Goal: Navigation & Orientation: Find specific page/section

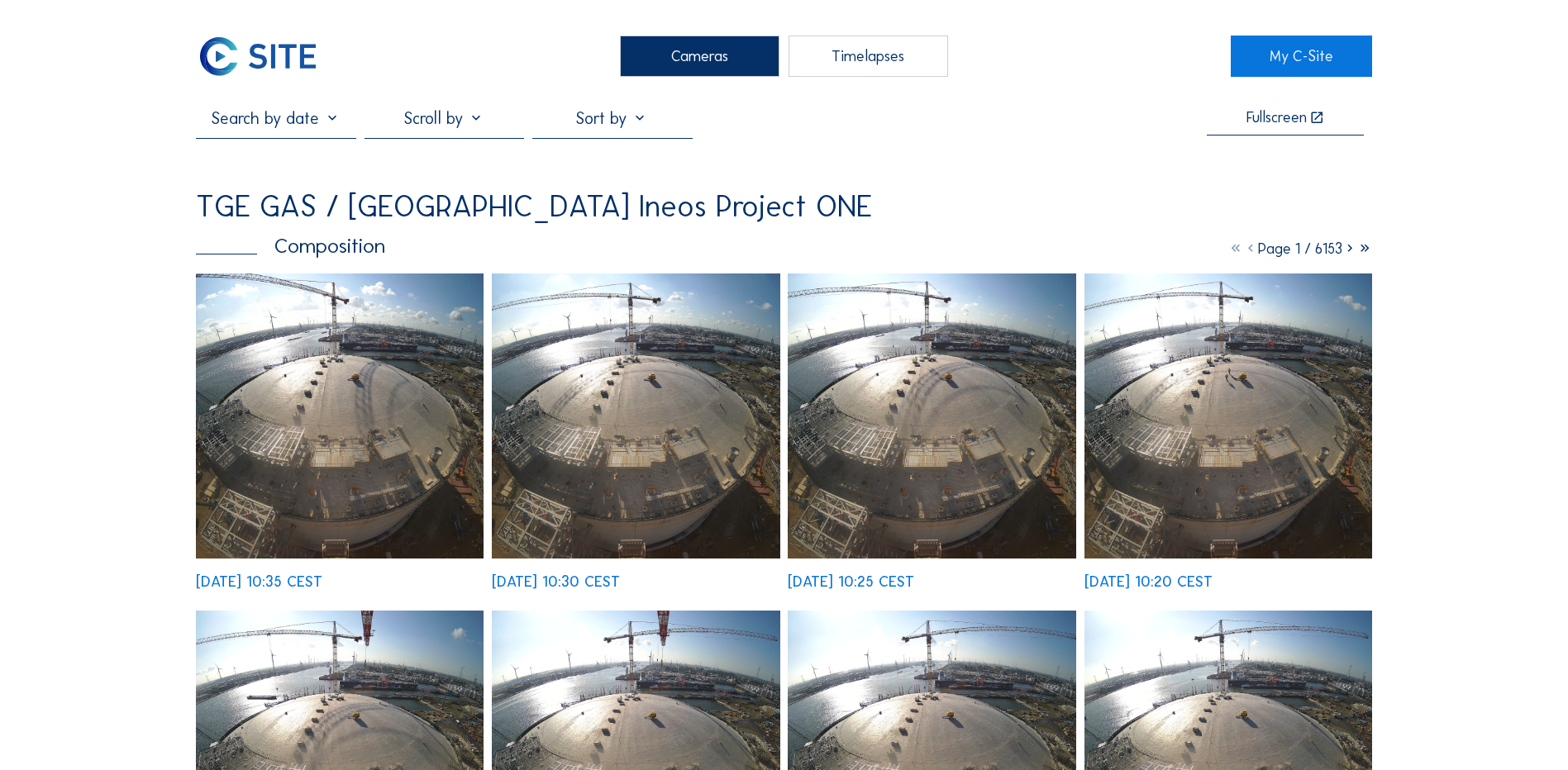
click at [345, 336] on img at bounding box center [340, 416] width 288 height 285
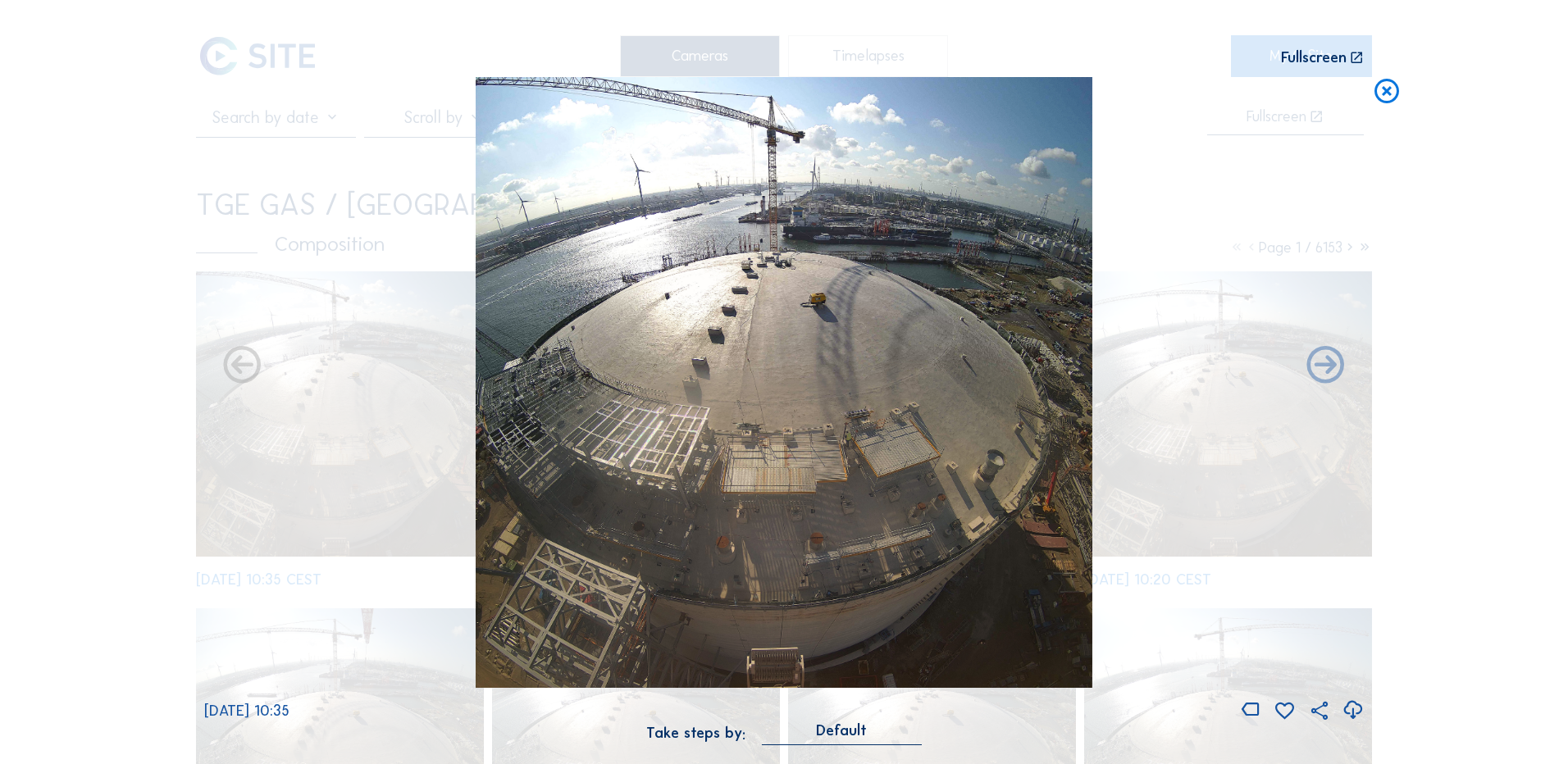
click at [1352, 713] on icon at bounding box center [1353, 710] width 22 height 27
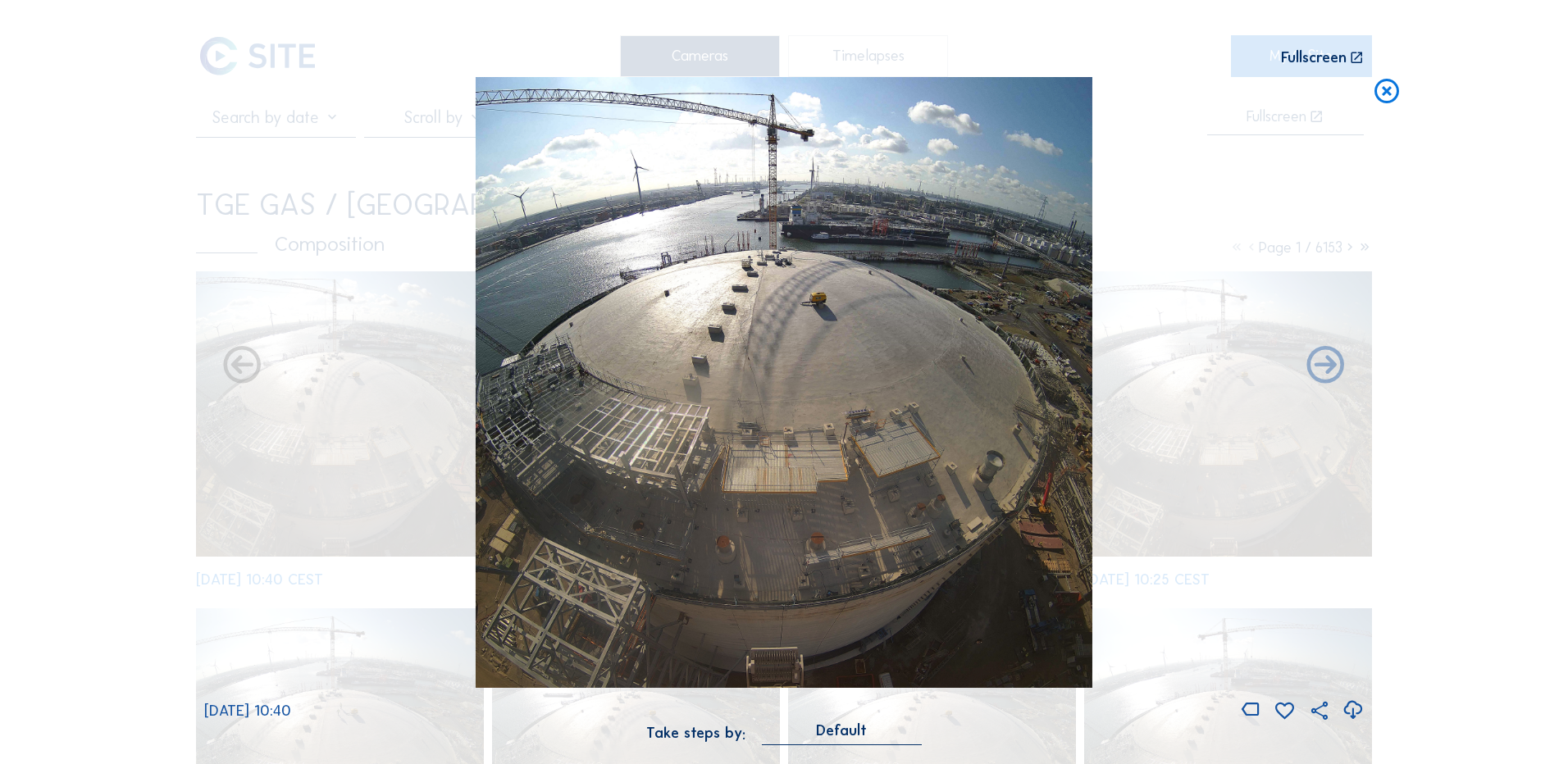
click at [1538, 258] on div "Scroll to travel through time | Press 'Alt' Button + Scroll to Zoom | Click and…" at bounding box center [784, 382] width 1568 height 764
click at [1397, 99] on icon at bounding box center [1388, 92] width 30 height 31
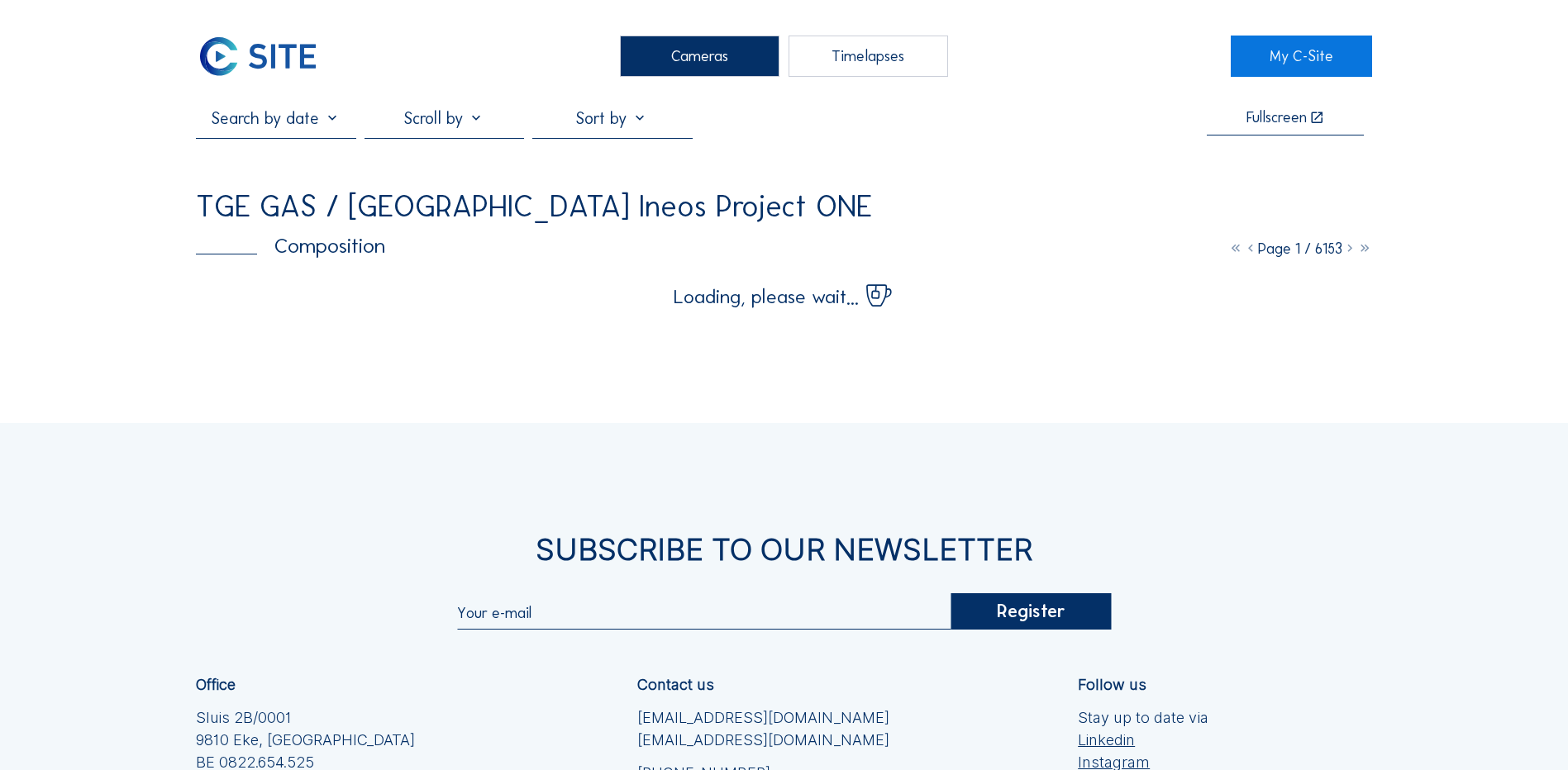
click at [659, 64] on div "Cameras" at bounding box center [699, 55] width 160 height 41
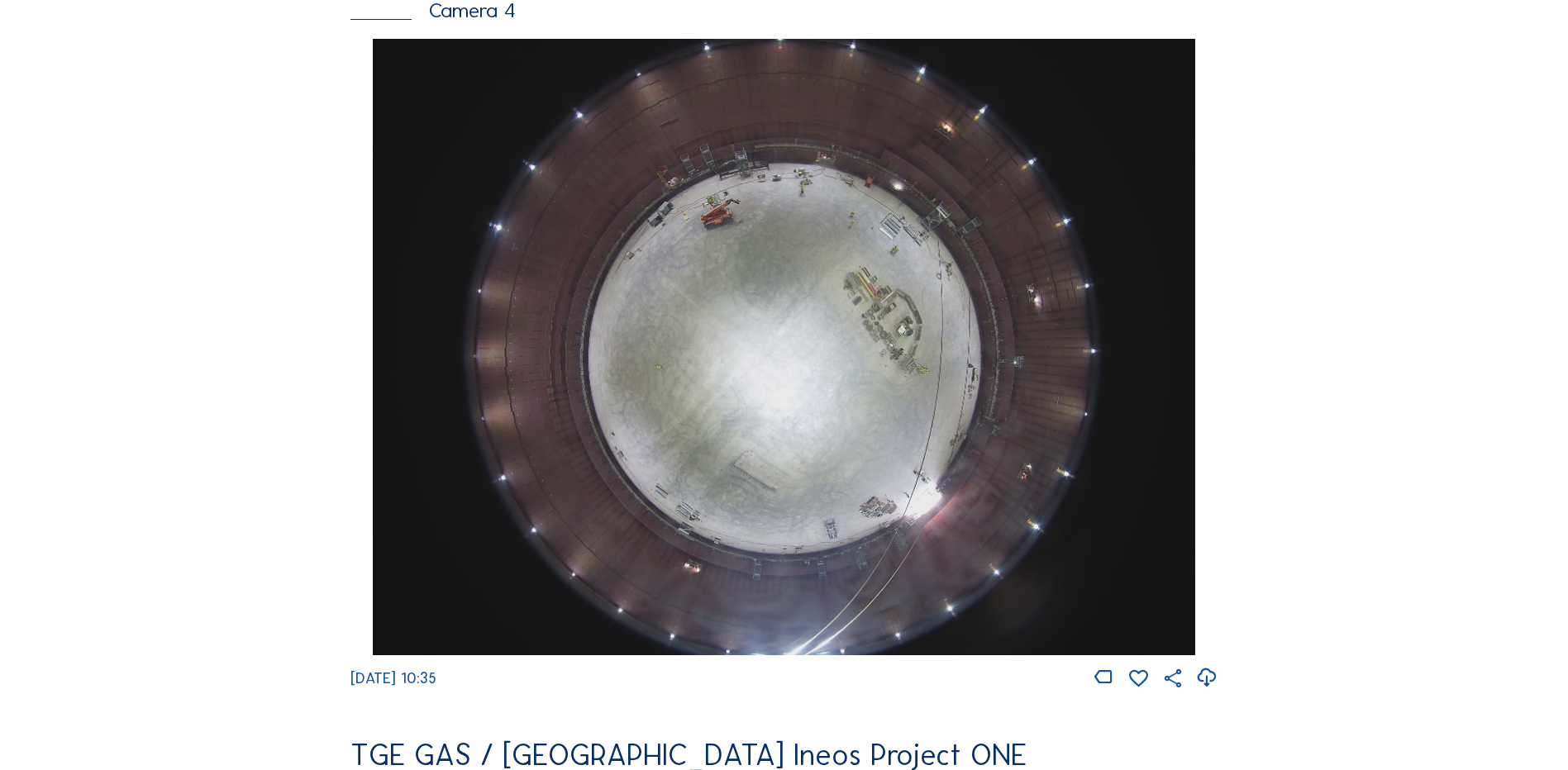
scroll to position [1487, 0]
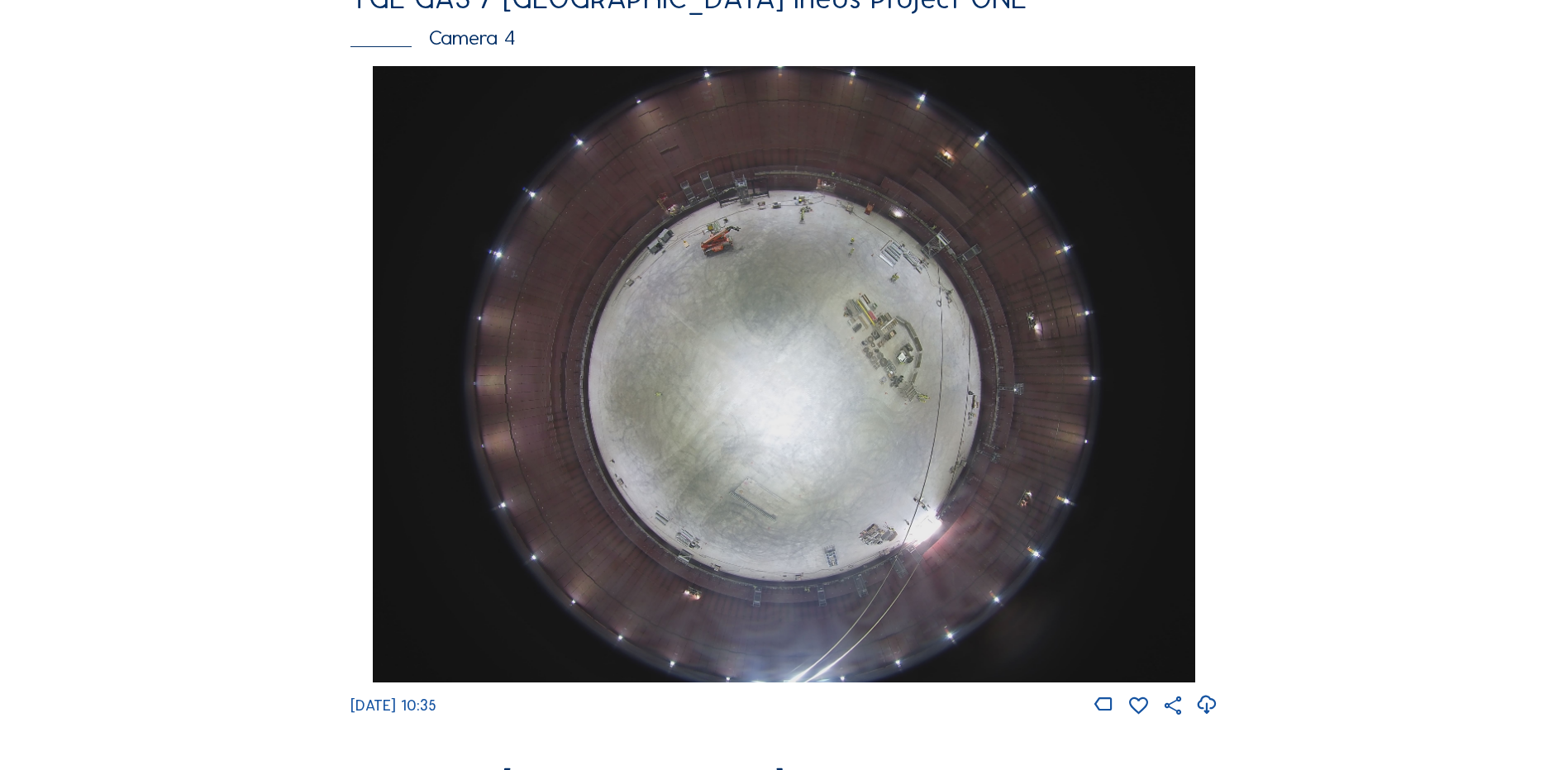
click at [483, 44] on div "Camera 4" at bounding box center [784, 38] width 867 height 21
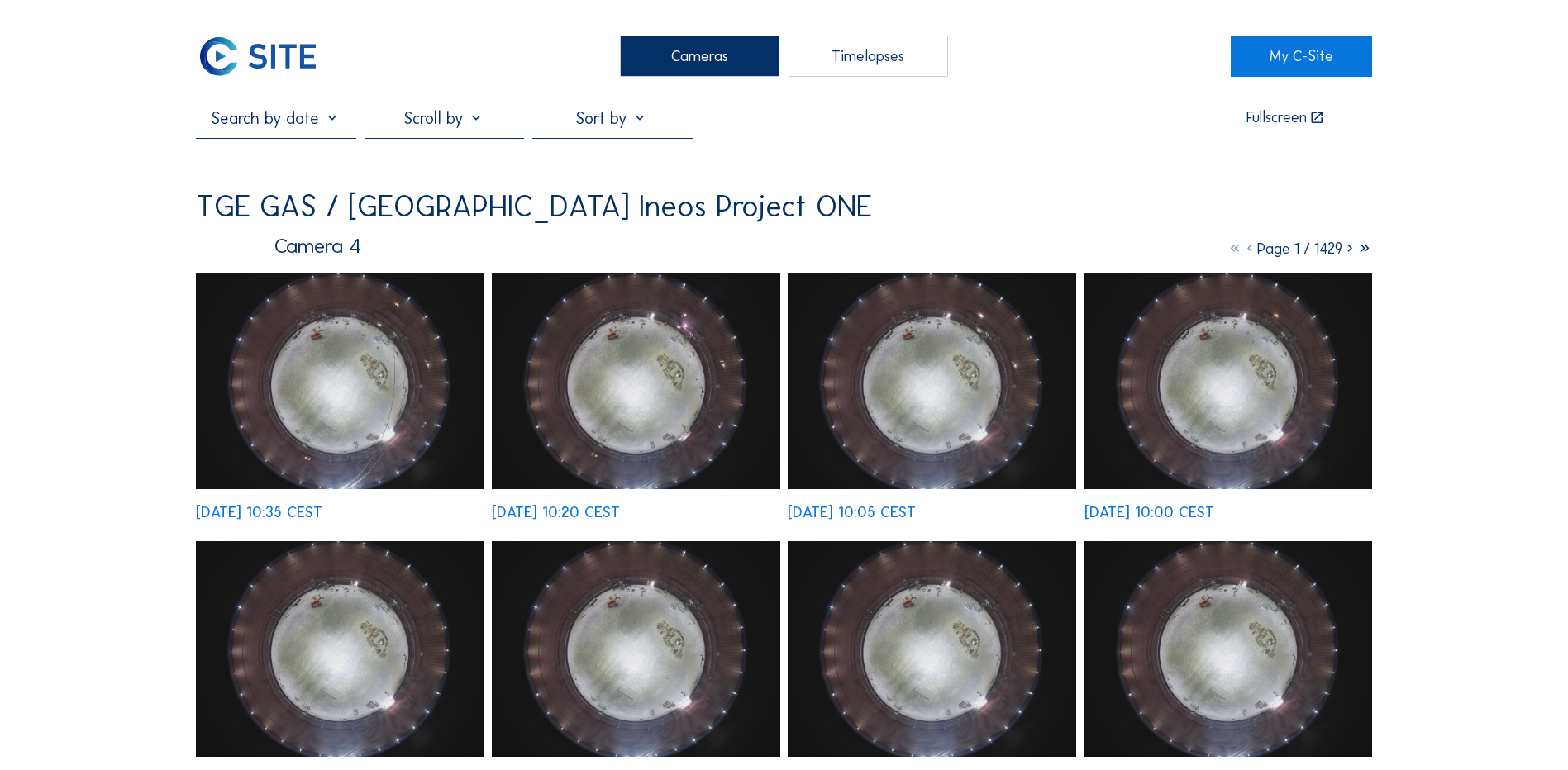
click at [395, 352] on img at bounding box center [340, 382] width 288 height 216
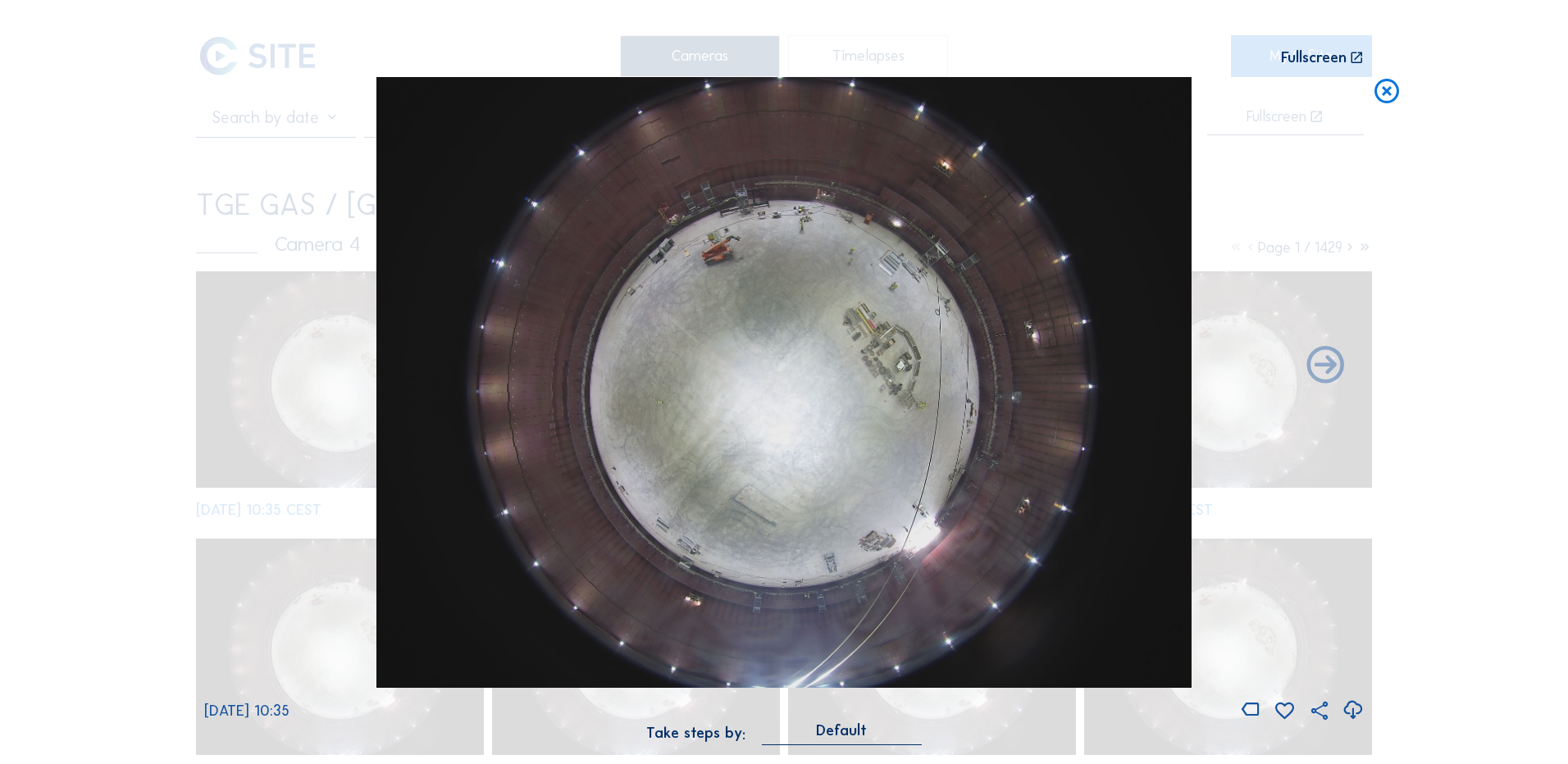
click at [1390, 102] on icon at bounding box center [1388, 92] width 30 height 31
